Goal: Task Accomplishment & Management: Complete application form

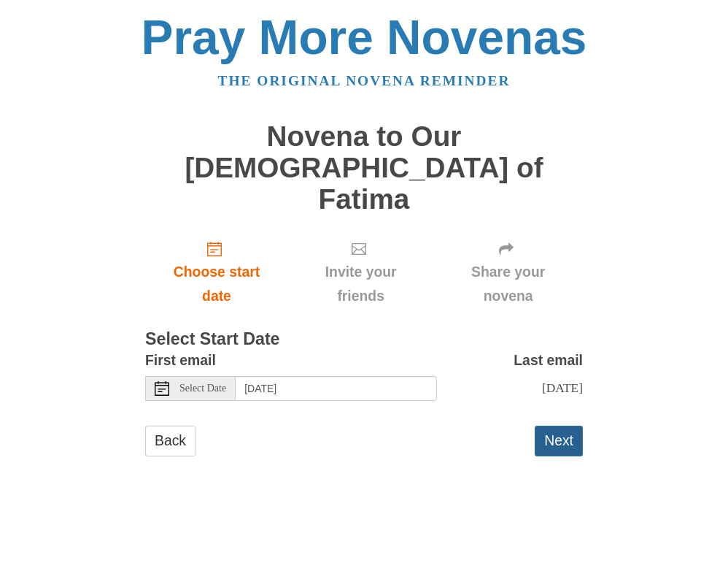
click at [548, 426] on button "Next" at bounding box center [559, 441] width 48 height 30
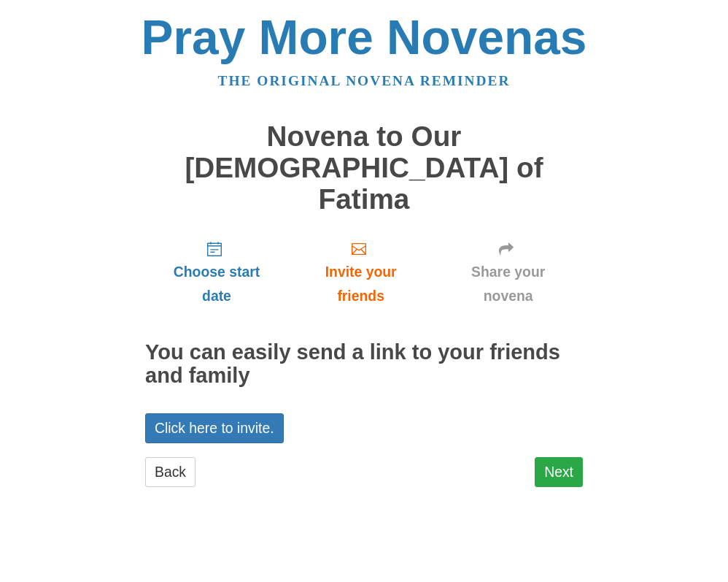
click at [553, 457] on link "Next" at bounding box center [559, 472] width 48 height 30
